Goal: Check status: Check status

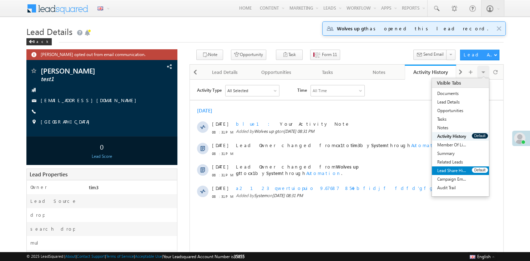
click at [462, 169] on link "Lead Share History" at bounding box center [452, 170] width 40 height 9
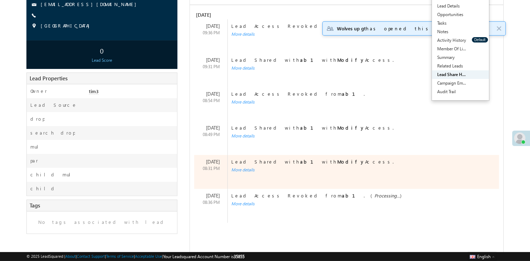
scroll to position [100, 0]
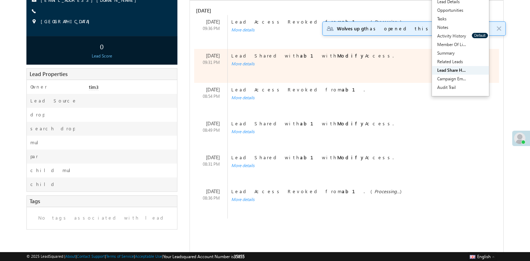
click at [244, 66] on div "Lead Shared with ab1 with Modify Access. More details" at bounding box center [357, 66] width 260 height 34
click at [242, 65] on div "More details" at bounding box center [359, 64] width 263 height 6
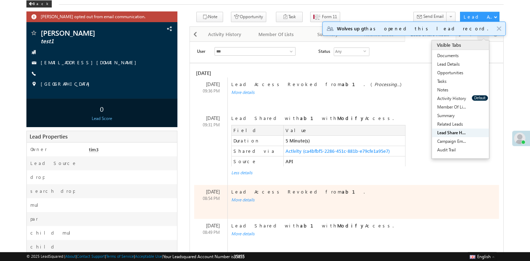
scroll to position [37, 0]
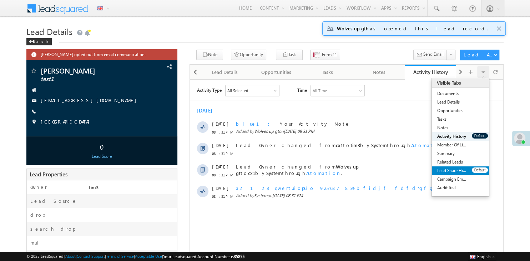
click at [449, 172] on link "Lead Share History" at bounding box center [452, 170] width 40 height 9
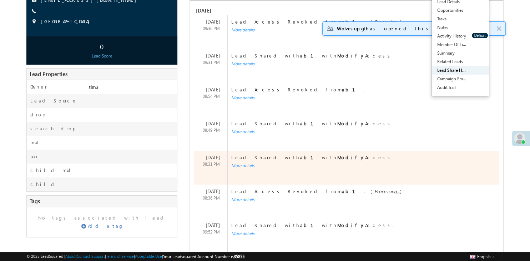
scroll to position [126, 0]
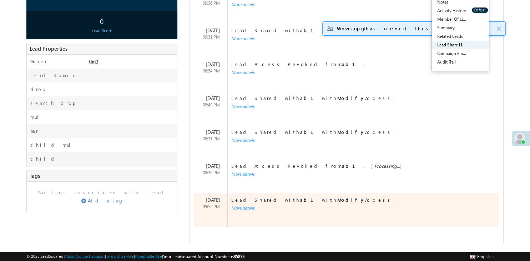
click at [243, 211] on div "More details" at bounding box center [359, 208] width 263 height 6
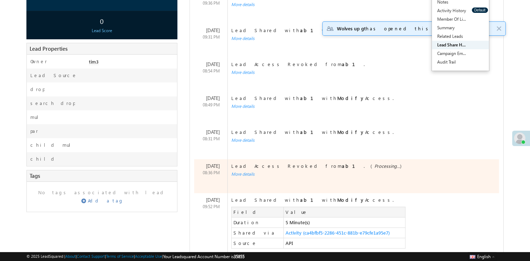
click at [242, 174] on div "More details" at bounding box center [359, 174] width 263 height 6
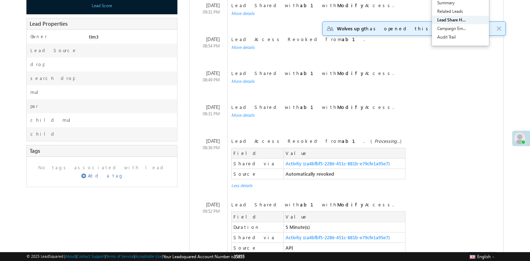
scroll to position [144, 0]
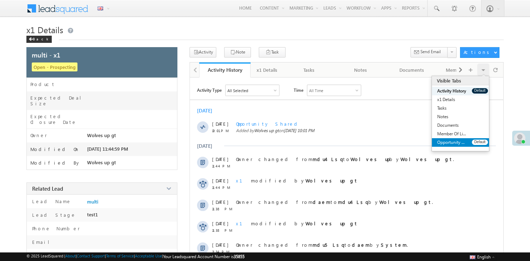
click at [462, 144] on link "Opportunity Share History" at bounding box center [452, 142] width 40 height 9
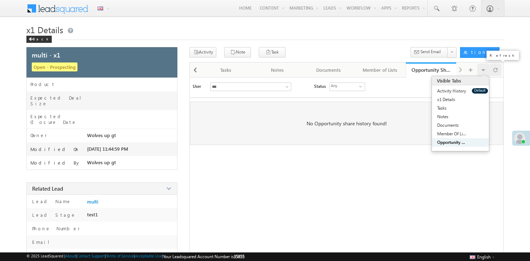
click at [498, 71] on div at bounding box center [496, 70] width 12 height 12
click at [498, 70] on div at bounding box center [496, 70] width 12 height 12
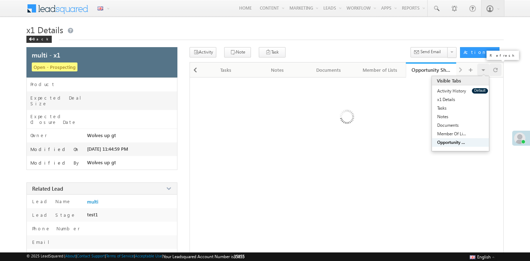
click at [498, 70] on div at bounding box center [496, 70] width 12 height 12
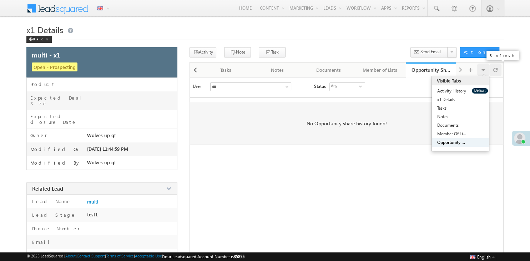
click at [498, 70] on div at bounding box center [496, 70] width 12 height 12
click at [501, 71] on div at bounding box center [496, 70] width 12 height 12
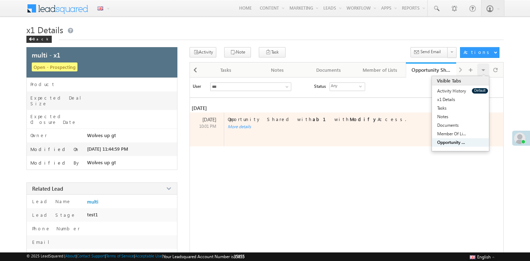
click at [229, 124] on div "More details" at bounding box center [359, 126] width 270 height 5
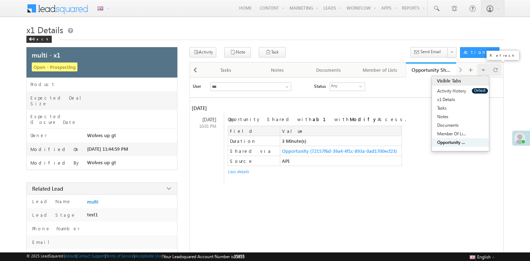
click at [494, 71] on span at bounding box center [496, 70] width 4 height 12
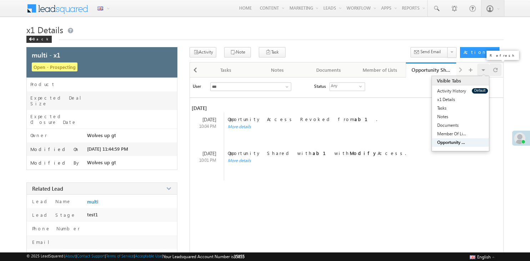
click at [501, 75] on div at bounding box center [496, 70] width 12 height 12
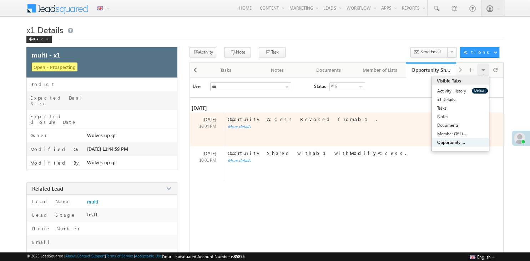
click at [244, 129] on div "Opportunity Access Revoked from ab1 . More details" at bounding box center [357, 129] width 267 height 34
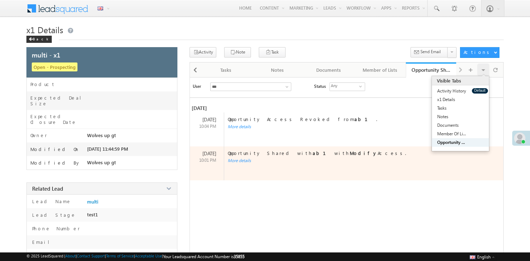
click at [232, 162] on div "More details" at bounding box center [359, 160] width 270 height 5
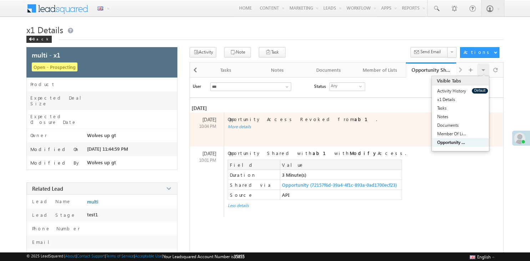
click at [240, 124] on div "More details" at bounding box center [359, 126] width 270 height 5
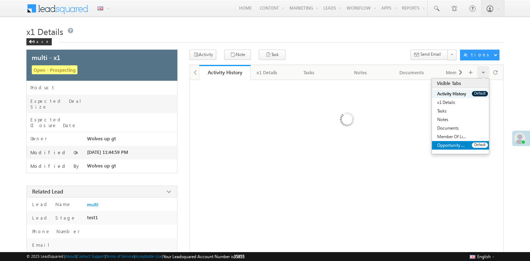
click at [449, 149] on link "Opportunity Share History" at bounding box center [452, 145] width 40 height 9
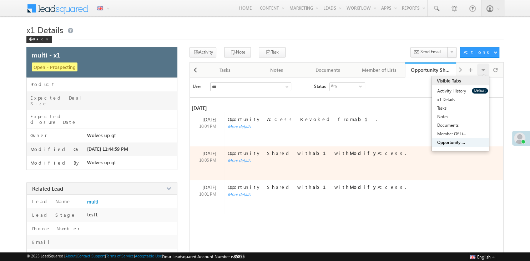
click at [239, 161] on div "More details" at bounding box center [359, 160] width 270 height 5
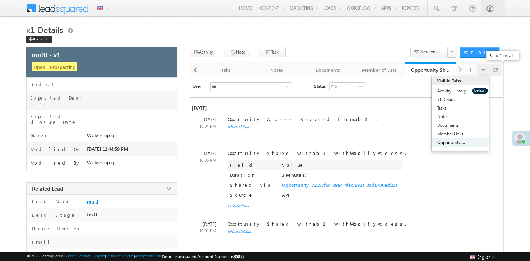
click at [496, 71] on span at bounding box center [496, 70] width 4 height 12
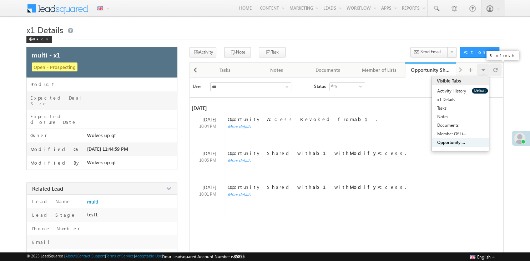
click at [492, 72] on div at bounding box center [496, 70] width 12 height 12
click at [496, 66] on span at bounding box center [496, 70] width 4 height 12
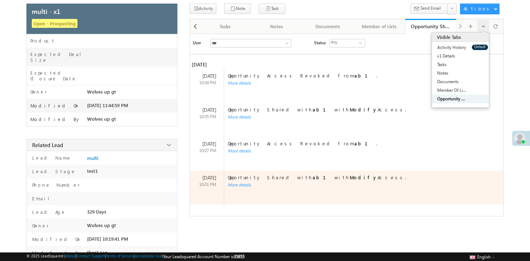
scroll to position [50, 0]
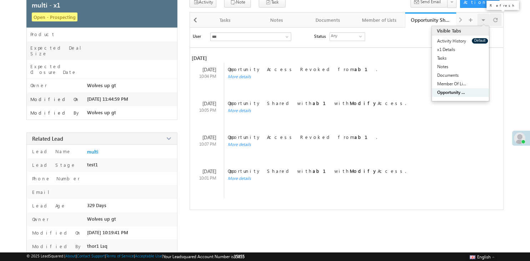
click at [499, 24] on div at bounding box center [496, 20] width 12 height 12
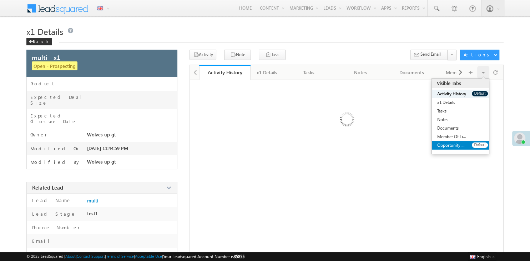
click at [460, 146] on link "Opportunity Share History" at bounding box center [452, 145] width 40 height 9
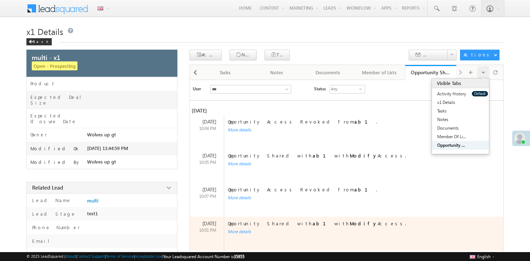
scroll to position [27, 0]
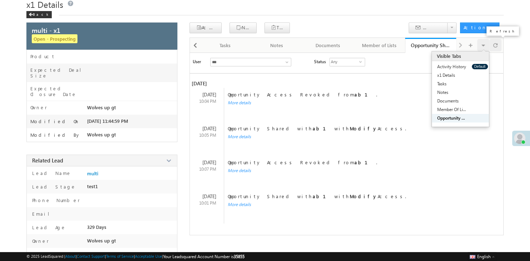
click at [490, 45] on div at bounding box center [496, 45] width 12 height 12
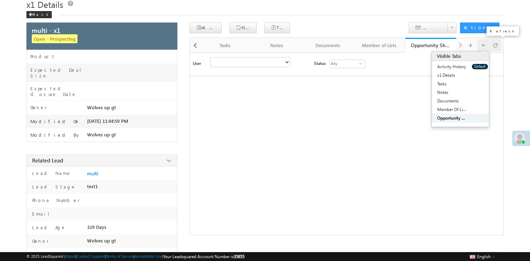
click at [496, 46] on span at bounding box center [496, 45] width 4 height 12
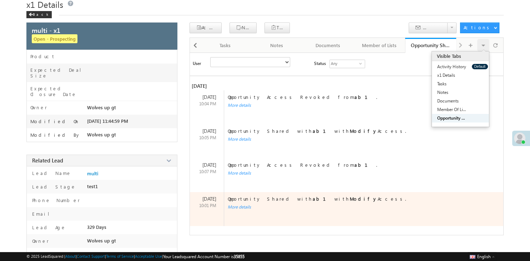
click at [239, 209] on div "More details" at bounding box center [359, 207] width 270 height 6
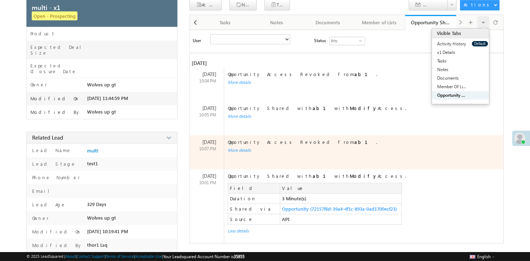
scroll to position [52, 0]
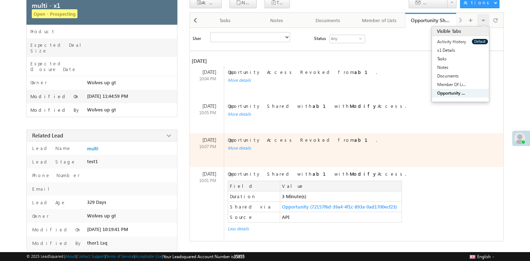
click at [242, 151] on div "More details" at bounding box center [359, 148] width 270 height 6
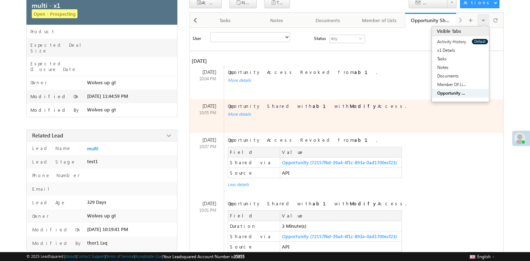
click at [242, 114] on div "More details" at bounding box center [359, 114] width 270 height 6
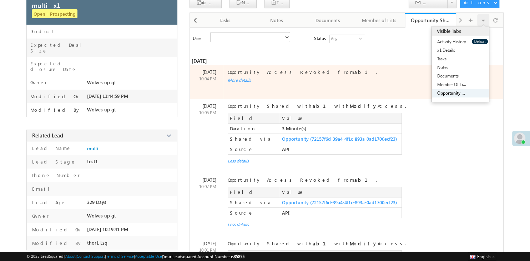
click at [232, 82] on div "More details" at bounding box center [359, 80] width 270 height 6
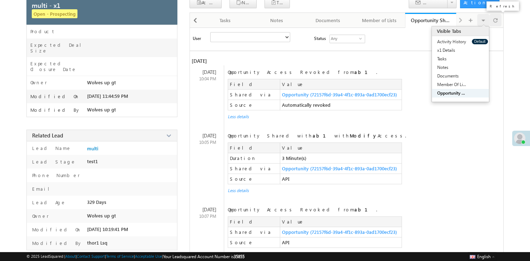
click at [500, 25] on div at bounding box center [496, 20] width 12 height 12
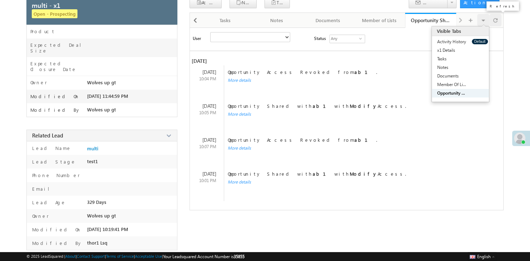
click at [492, 22] on div at bounding box center [496, 20] width 12 height 12
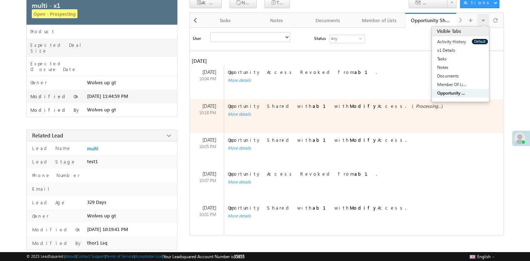
click at [243, 115] on div "More details" at bounding box center [359, 114] width 270 height 6
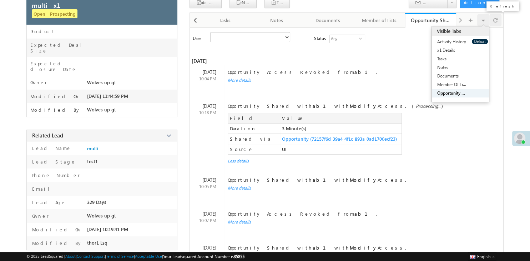
click at [501, 19] on div at bounding box center [496, 20] width 12 height 12
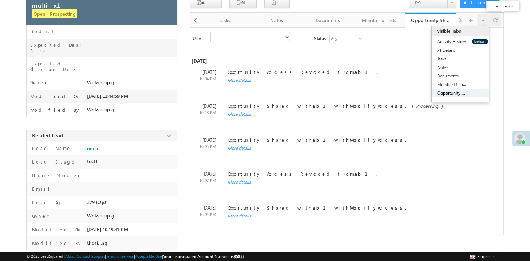
click at [496, 24] on span at bounding box center [496, 20] width 4 height 12
click at [496, 21] on span at bounding box center [496, 20] width 4 height 12
click at [497, 21] on span at bounding box center [496, 20] width 4 height 12
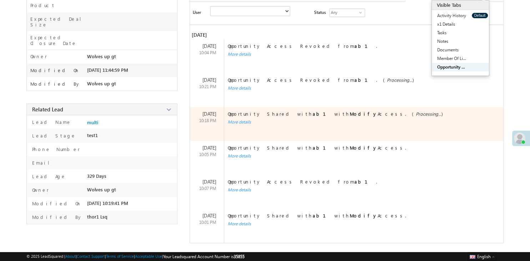
scroll to position [15, 0]
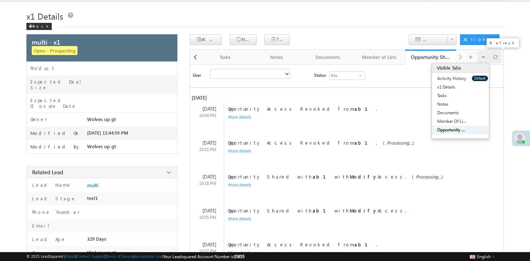
click at [500, 61] on div at bounding box center [496, 57] width 12 height 12
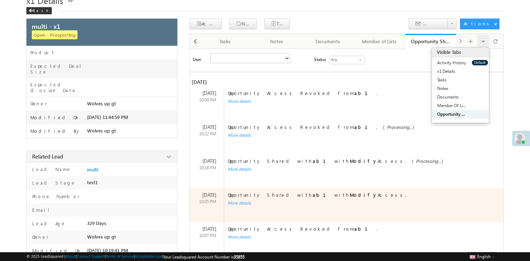
scroll to position [66, 0]
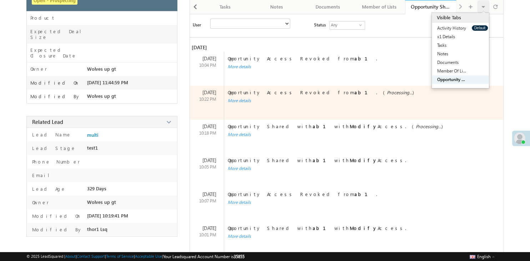
click at [232, 101] on div "More details" at bounding box center [359, 100] width 270 height 6
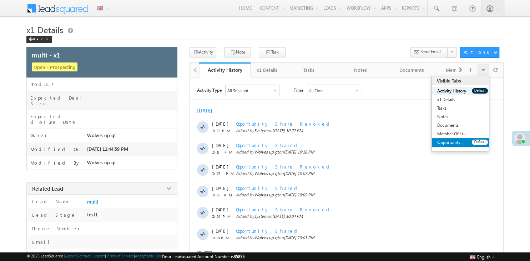
click at [449, 146] on link "Opportunity Share History" at bounding box center [452, 142] width 40 height 9
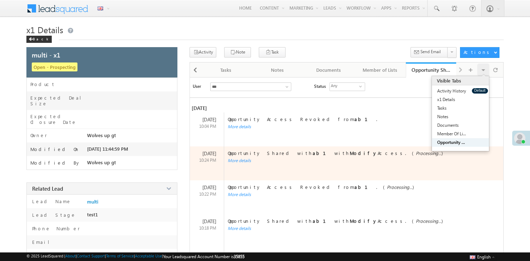
click at [234, 158] on div "More details" at bounding box center [359, 160] width 270 height 5
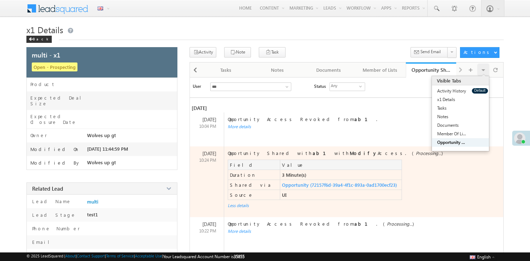
click at [496, 186] on div "02 Sep 10:24 PM Opportunity Shared with ab1 with Modify Access. ( Processing...…" at bounding box center [347, 181] width 314 height 71
